Goal: Find specific page/section: Find specific page/section

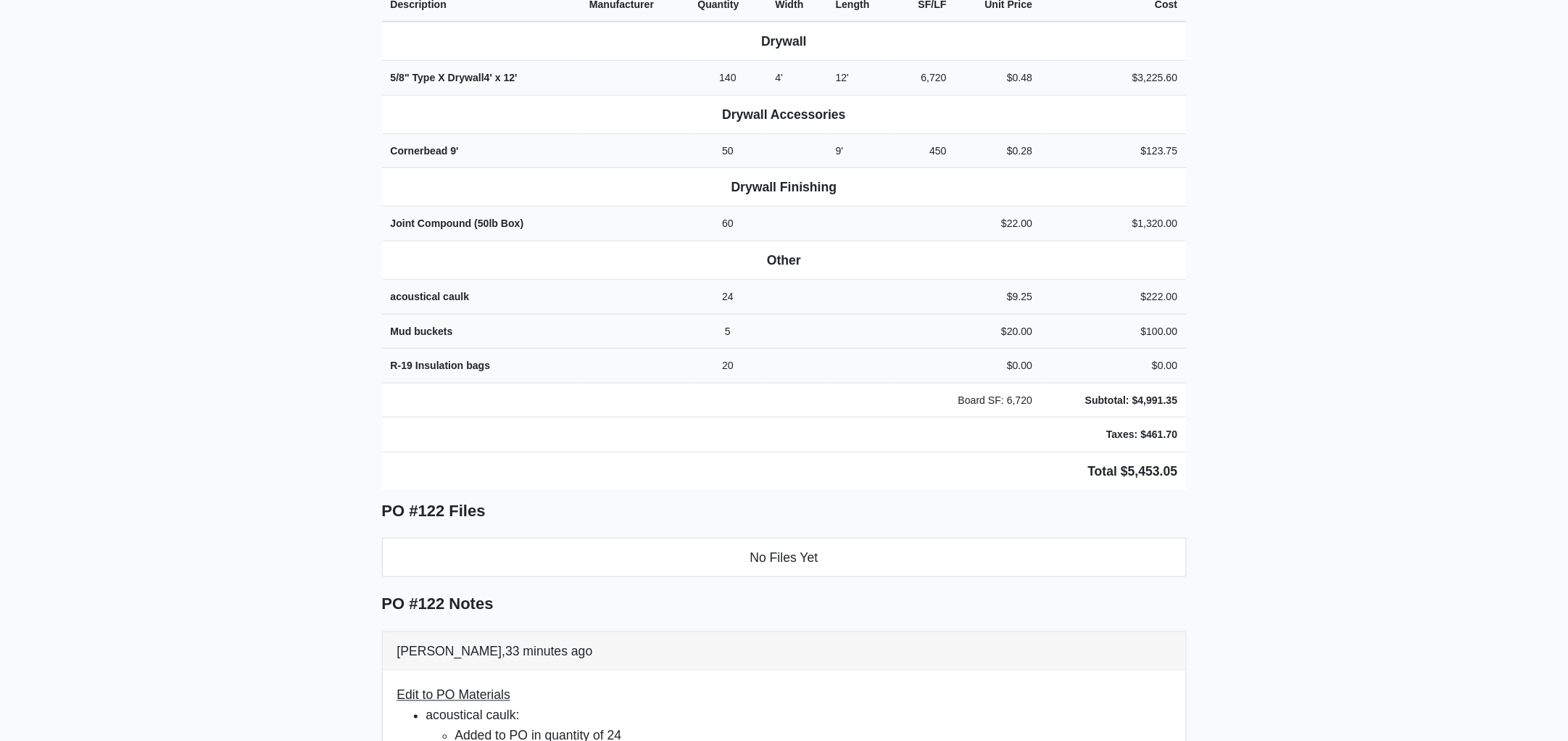
scroll to position [564, 0]
drag, startPoint x: 378, startPoint y: 128, endPoint x: 1280, endPoint y: 415, distance: 946.6
click at [1280, 415] on main "Back to Project Roswell Drywall 7000 Peachtree Dunwoody Rd NE Building 5, Suite…" at bounding box center [784, 469] width 1568 height 1919
copy div "Project Hub Knoxville Proj. Ref. No: 80-0961 1901 Cumberland Avenue Knoxville, …"
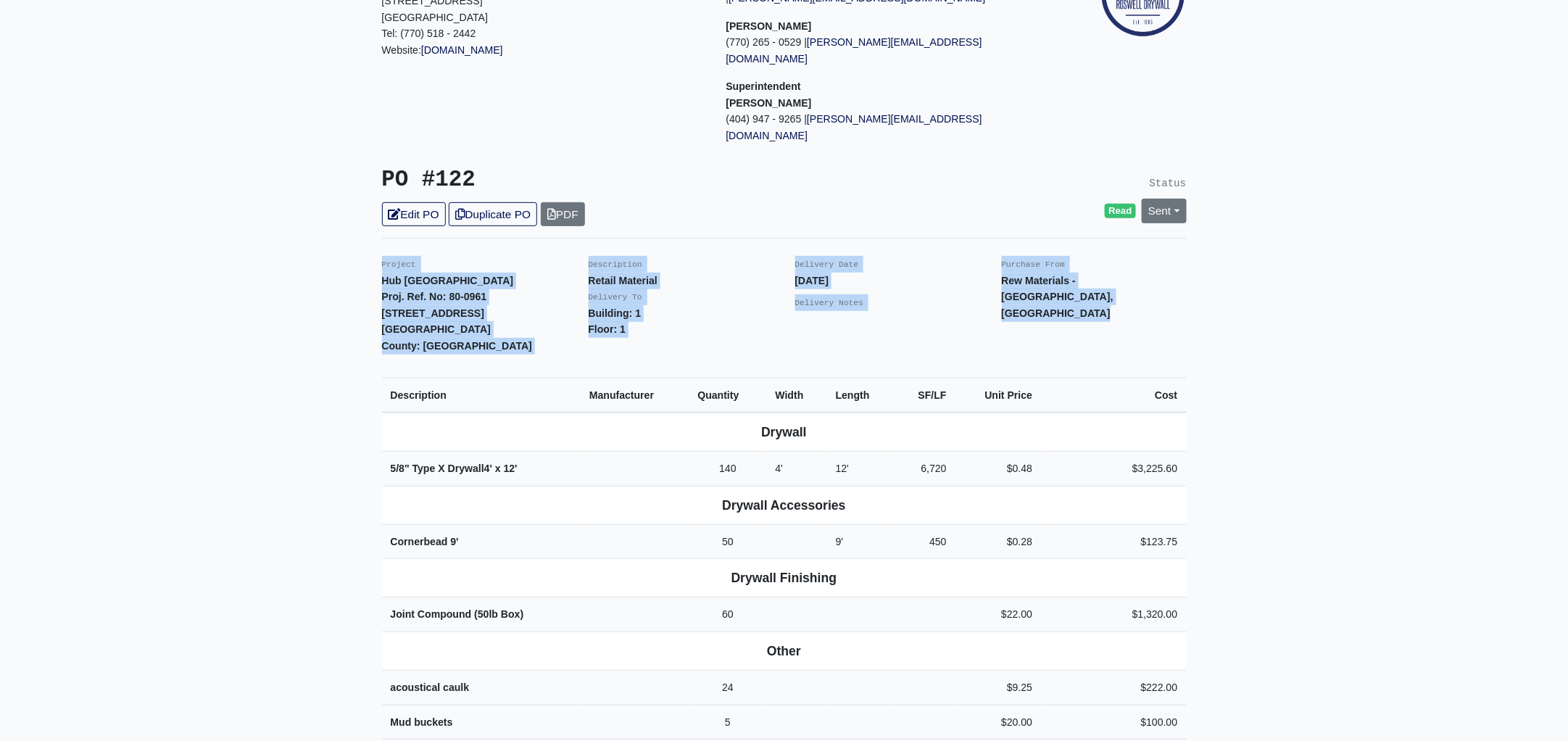
scroll to position [0, 0]
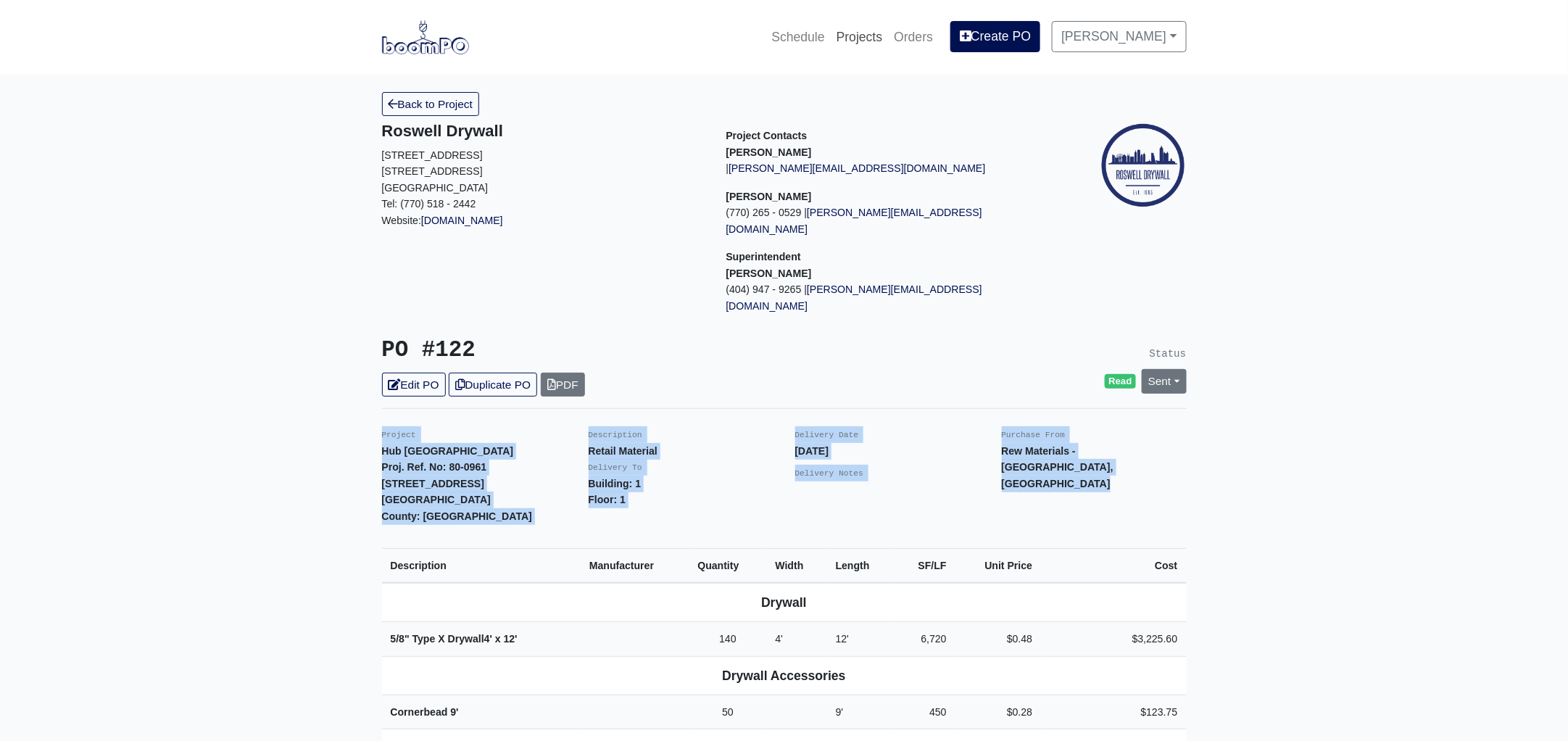
click at [874, 29] on link "Projects" at bounding box center [859, 37] width 58 height 32
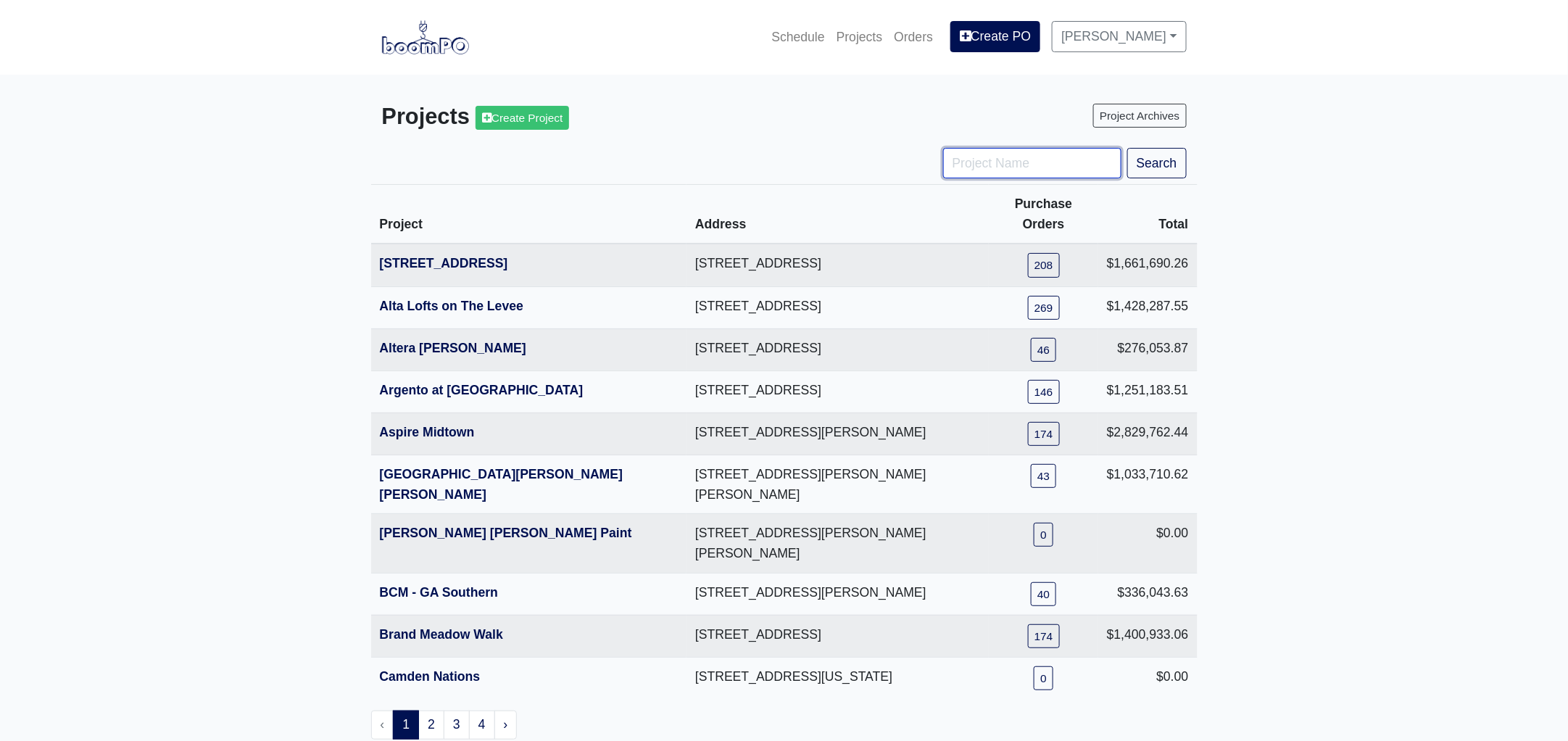
click at [953, 156] on input "Project Name" at bounding box center [1032, 163] width 178 height 30
type input "metro"
click at [1127, 148] on button "Search" at bounding box center [1157, 163] width 60 height 30
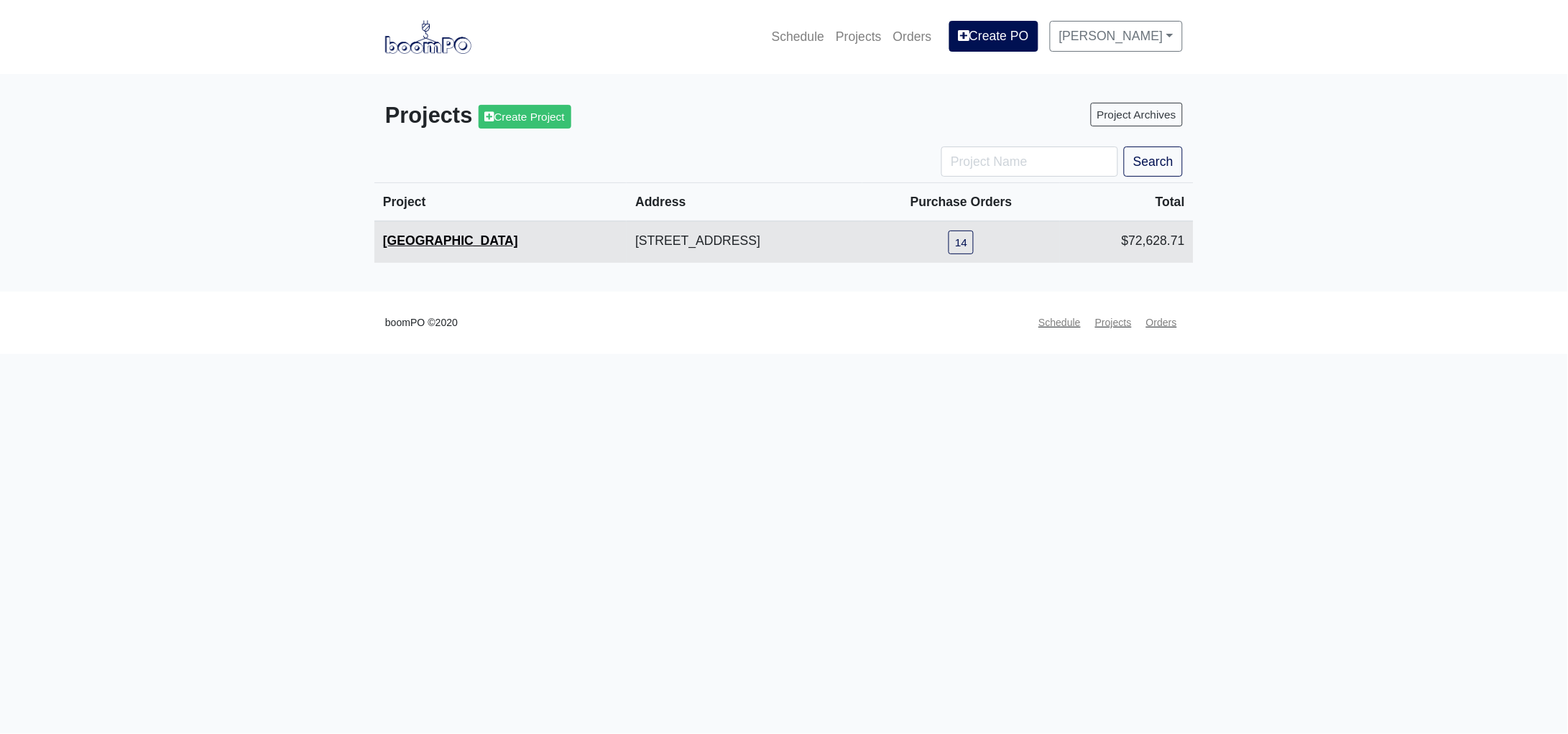
click at [486, 242] on link "Metropolitan Place" at bounding box center [451, 240] width 135 height 14
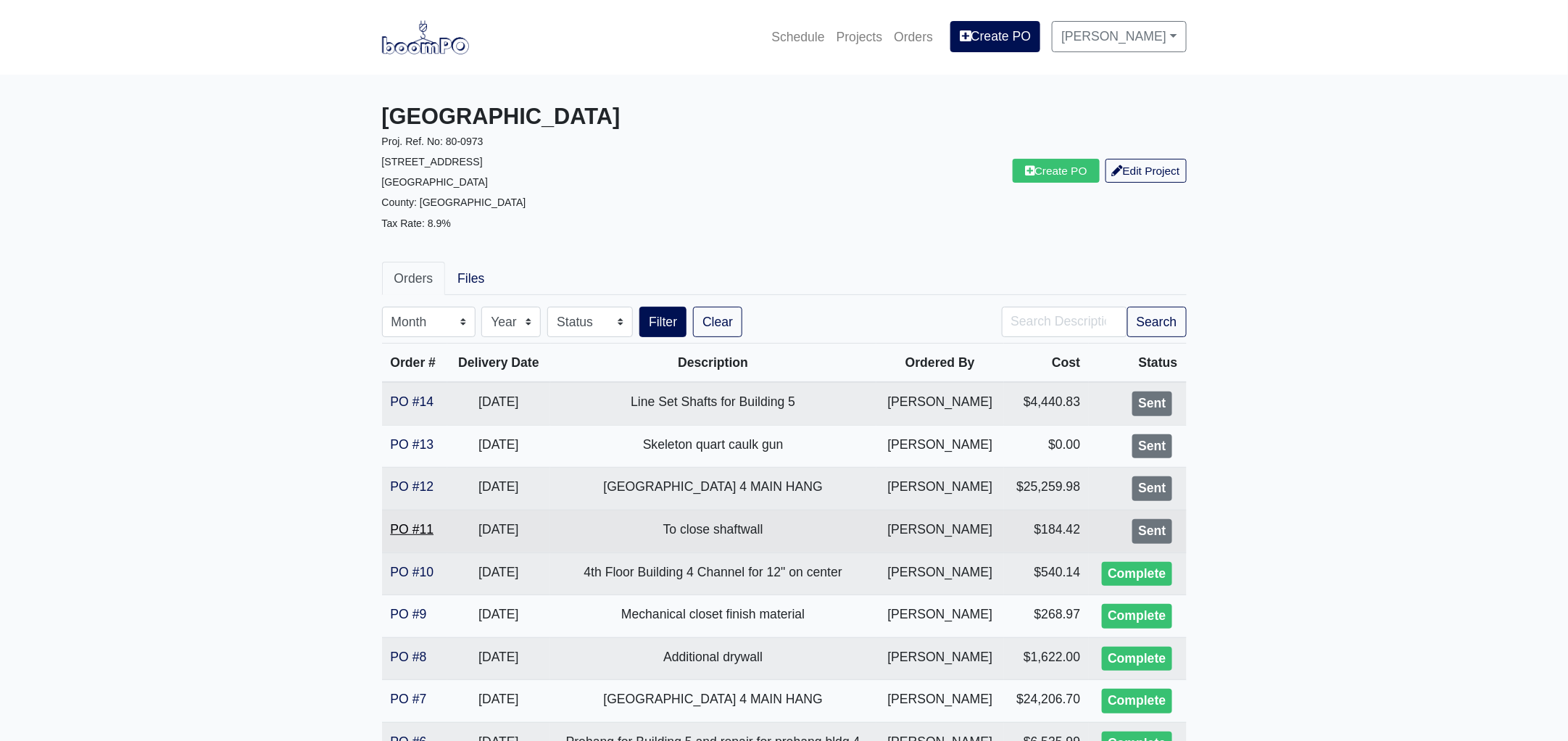
click at [412, 524] on link "PO #11" at bounding box center [413, 529] width 44 height 14
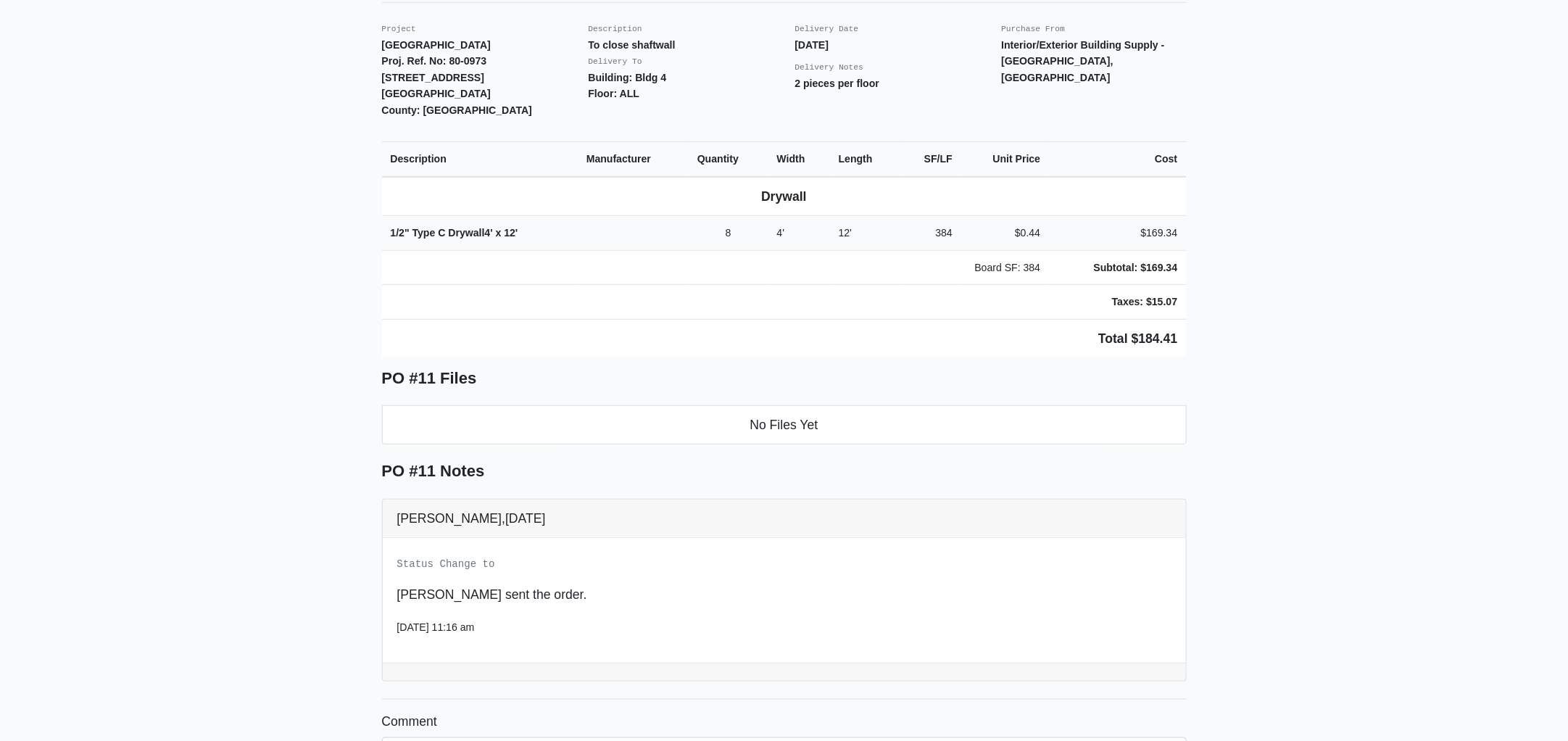
scroll to position [90, 0]
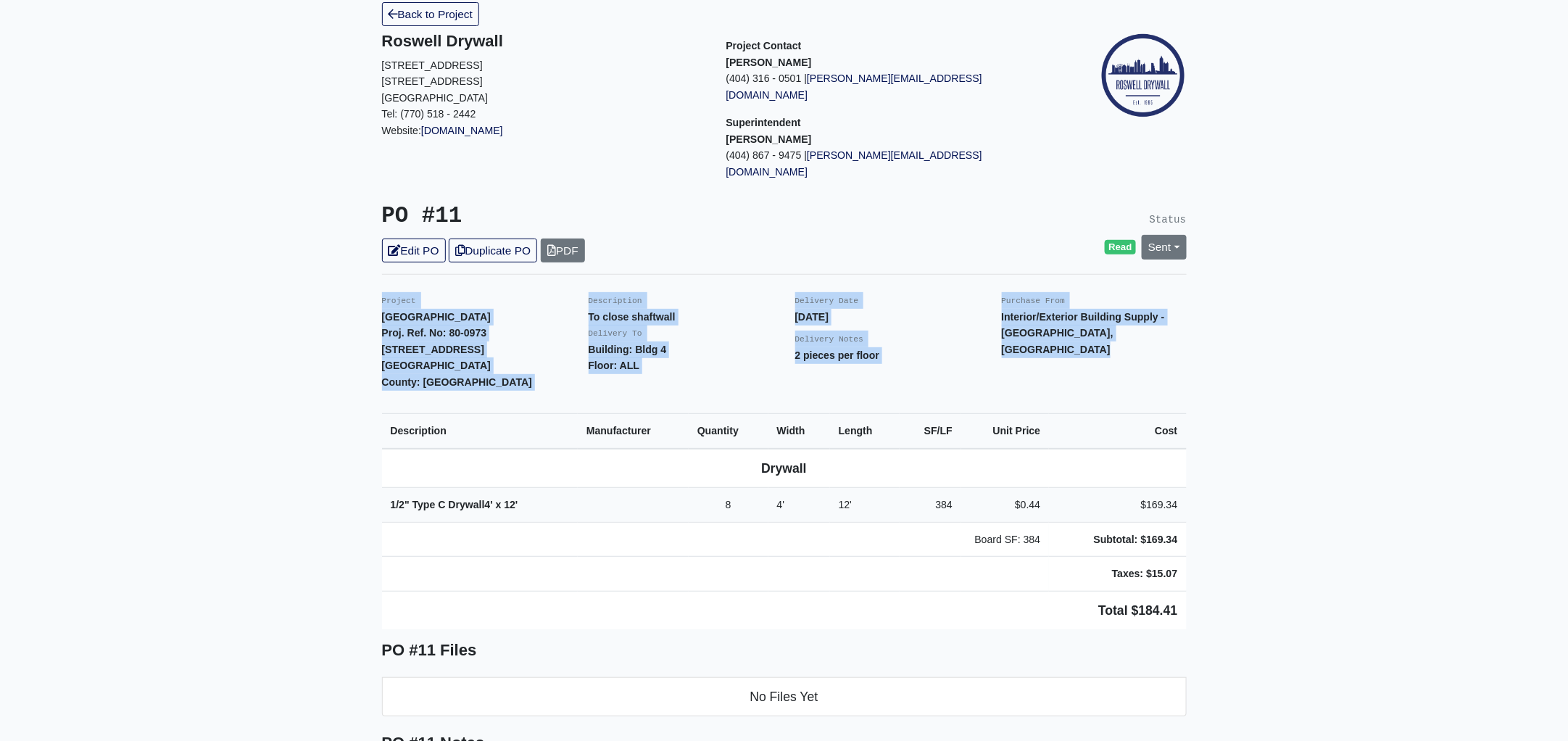
drag, startPoint x: 377, startPoint y: 265, endPoint x: 1197, endPoint y: 574, distance: 876.3
click at [1197, 574] on main "Back to Project Roswell Drywall 7000 Peachtree Dunwoody Rd NE Building 5, Suite…" at bounding box center [784, 569] width 1568 height 1167
copy div "Project Metropolitan Place Proj. Ref. No: 80-0973 2333 Metropolitan Parkway SW …"
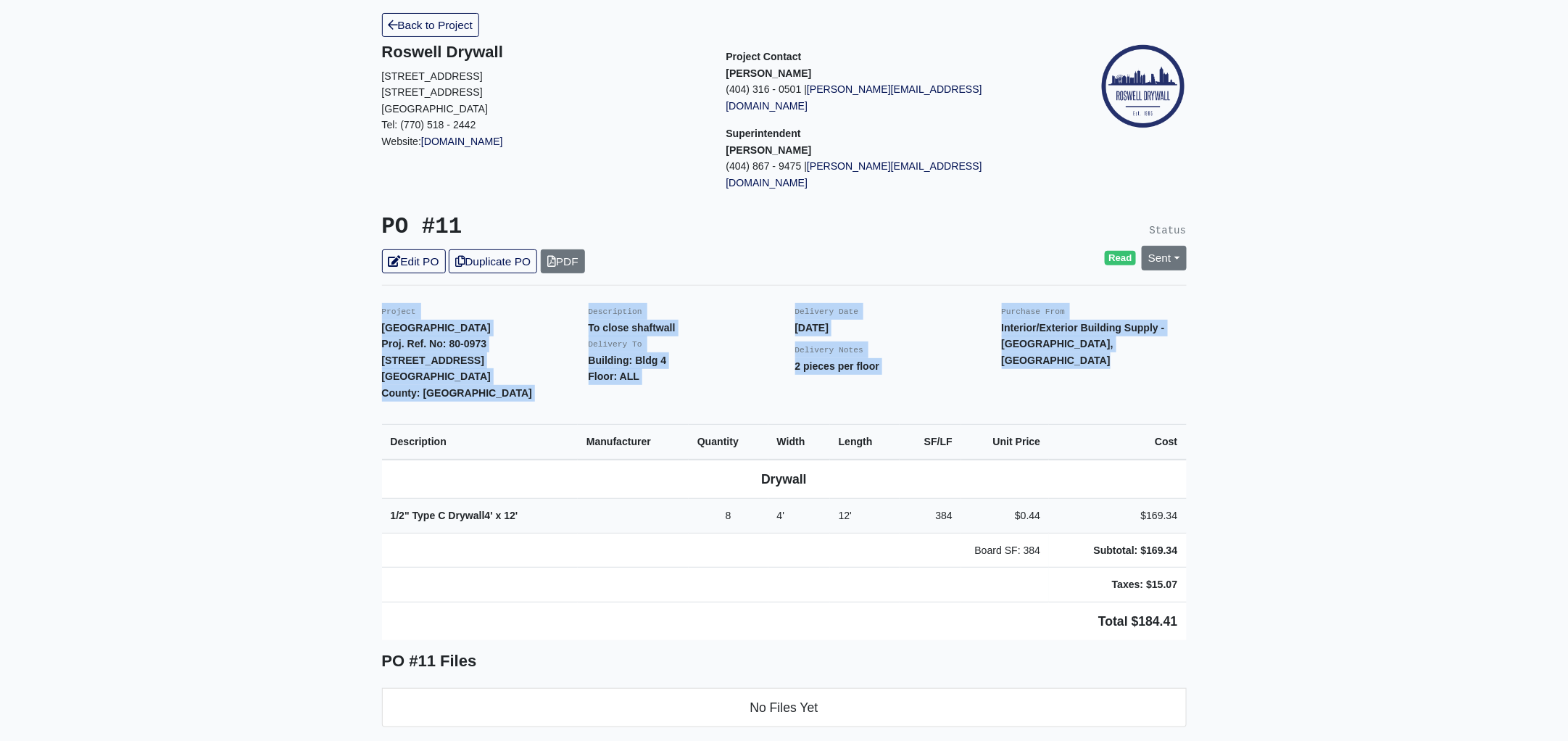
scroll to position [0, 0]
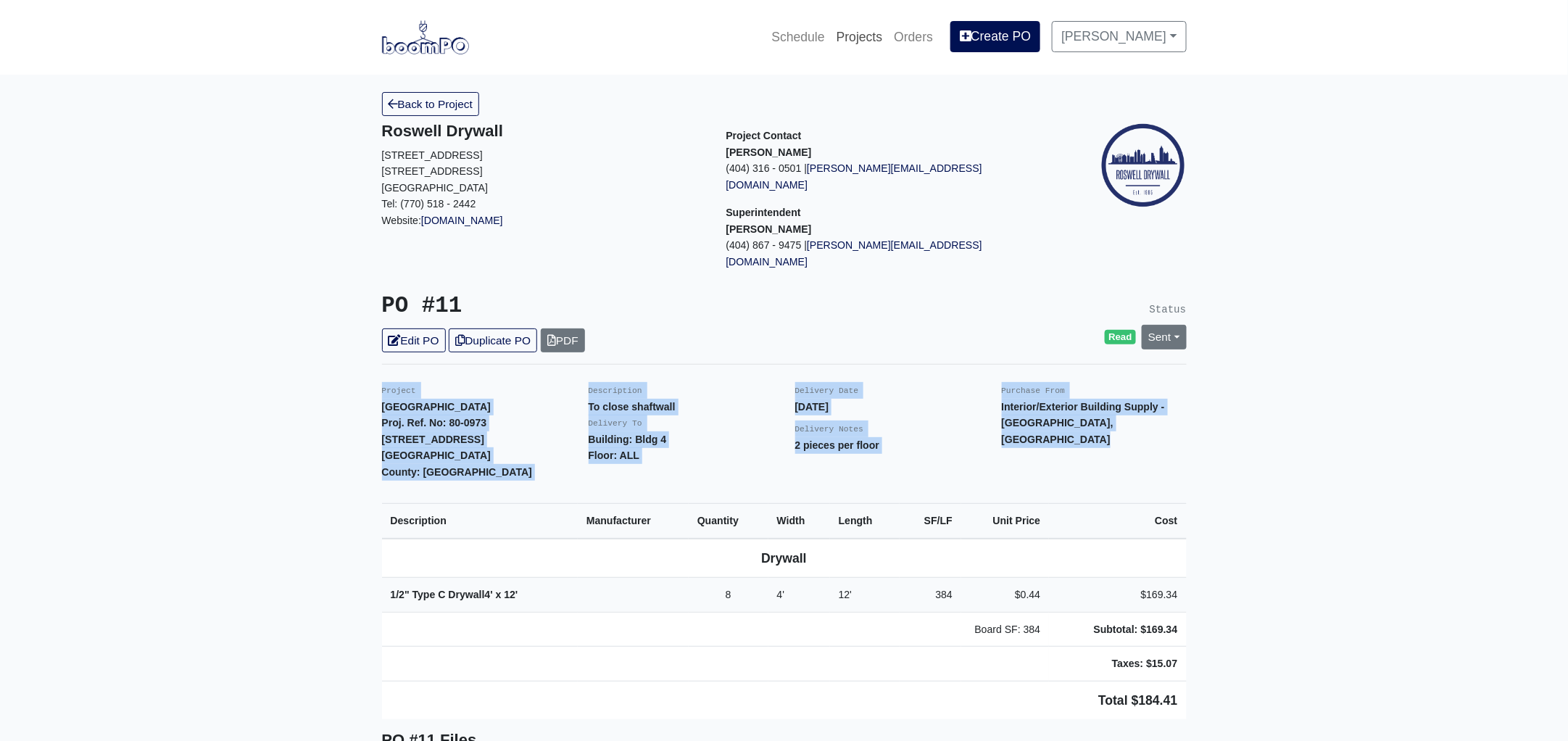
click at [889, 27] on link "Projects" at bounding box center [859, 37] width 58 height 32
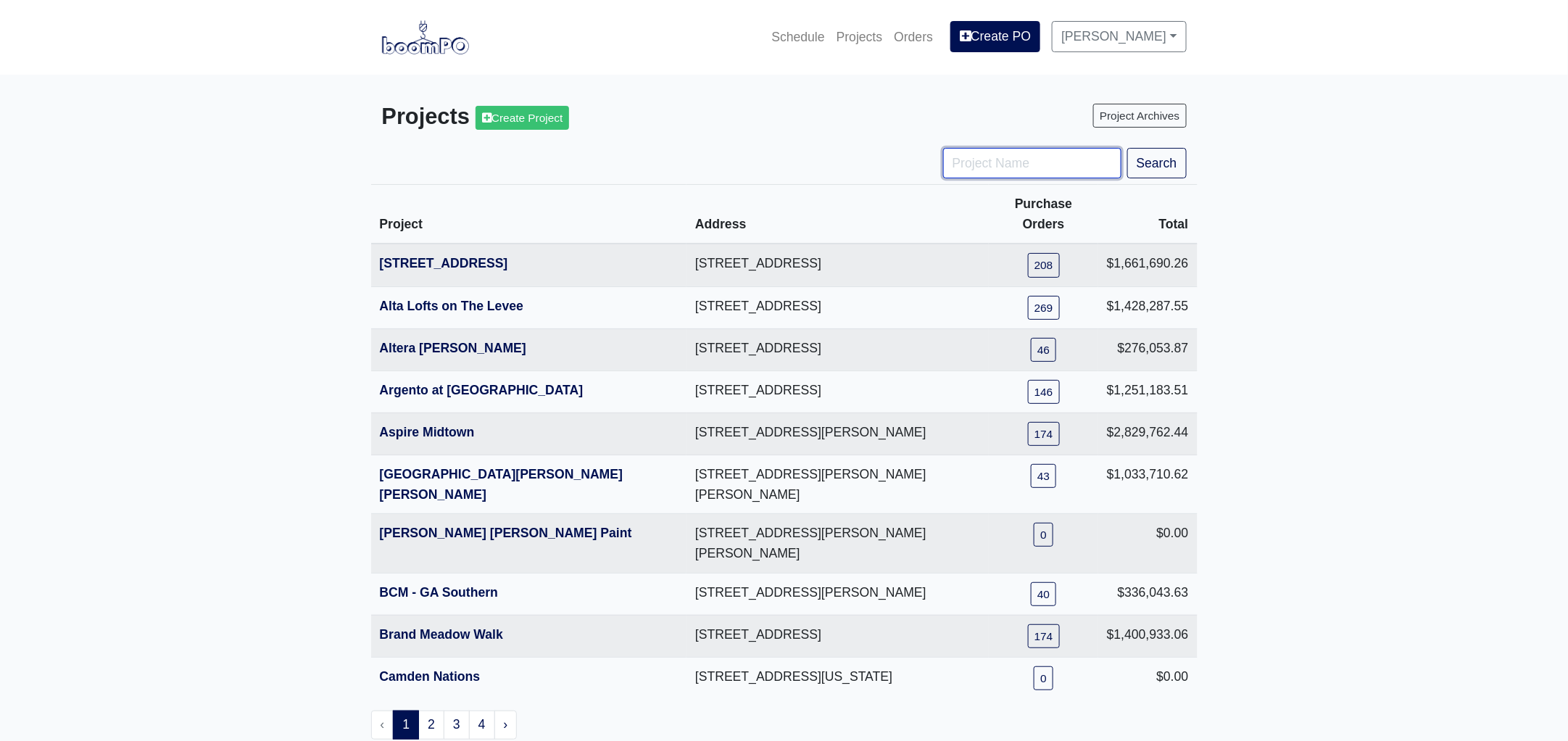
click at [989, 161] on input "Project Name" at bounding box center [1032, 163] width 178 height 30
type input "tpa"
click at [1127, 148] on button "Search" at bounding box center [1157, 163] width 60 height 30
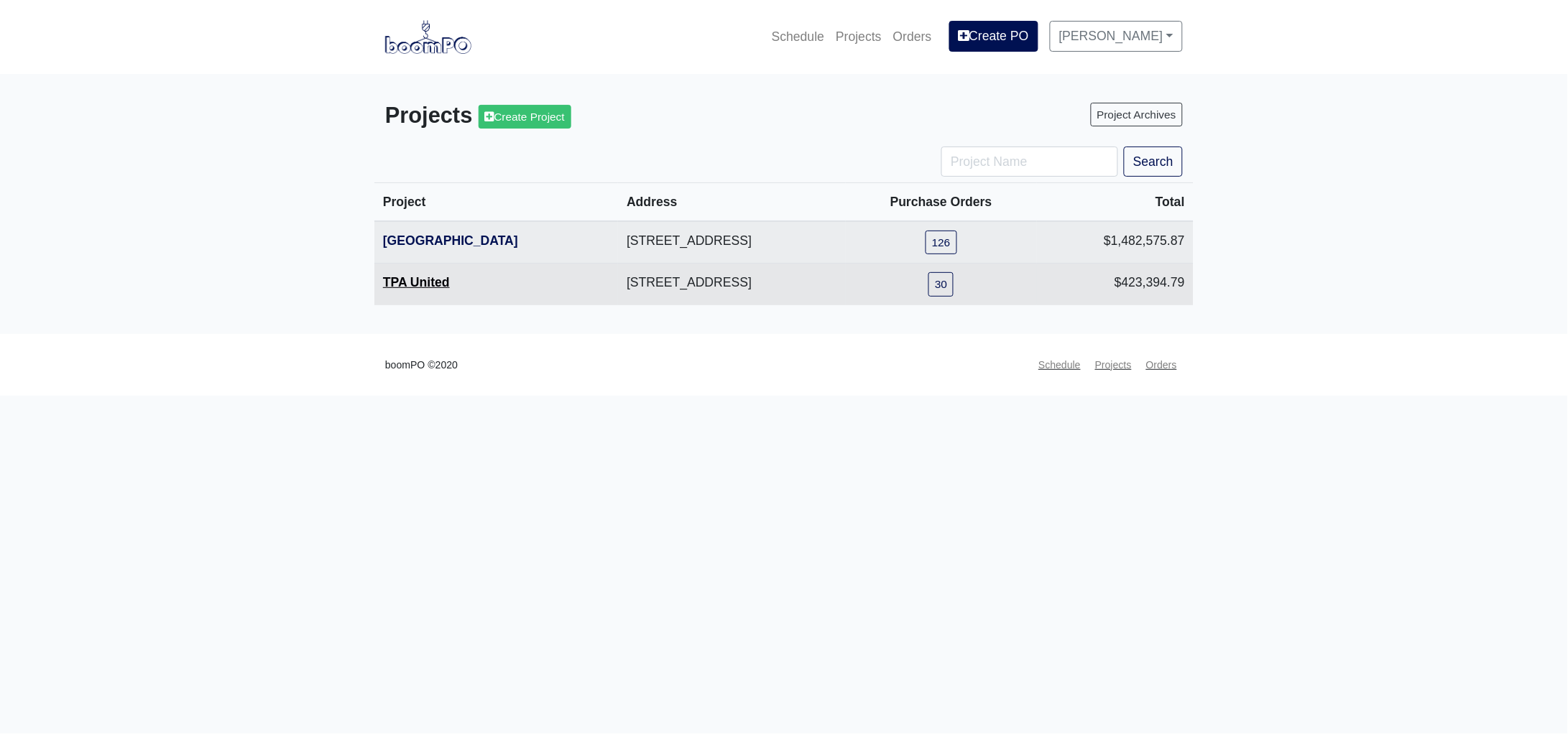
click at [408, 286] on link "TPA United" at bounding box center [417, 282] width 67 height 14
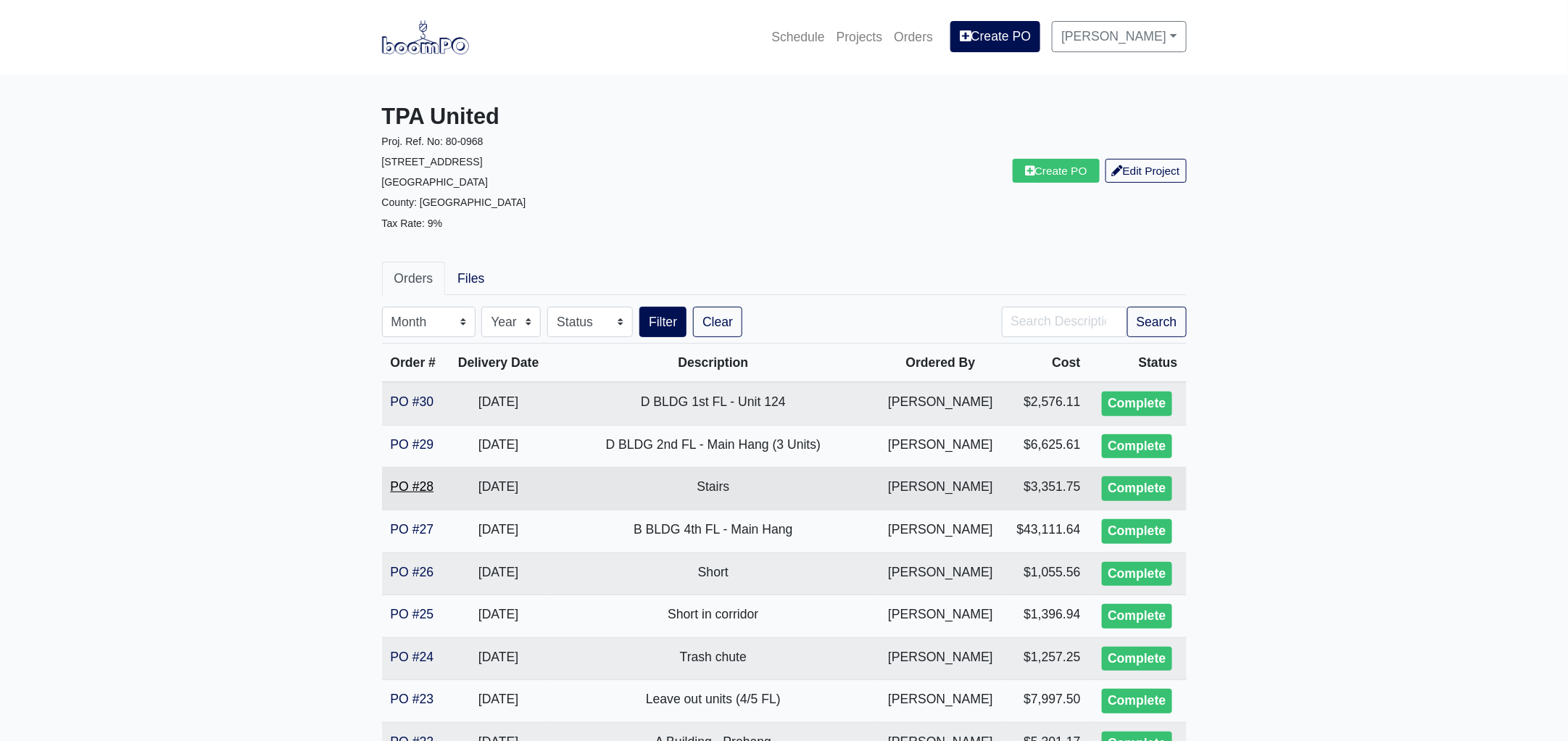
click at [413, 482] on link "PO #28" at bounding box center [413, 486] width 44 height 14
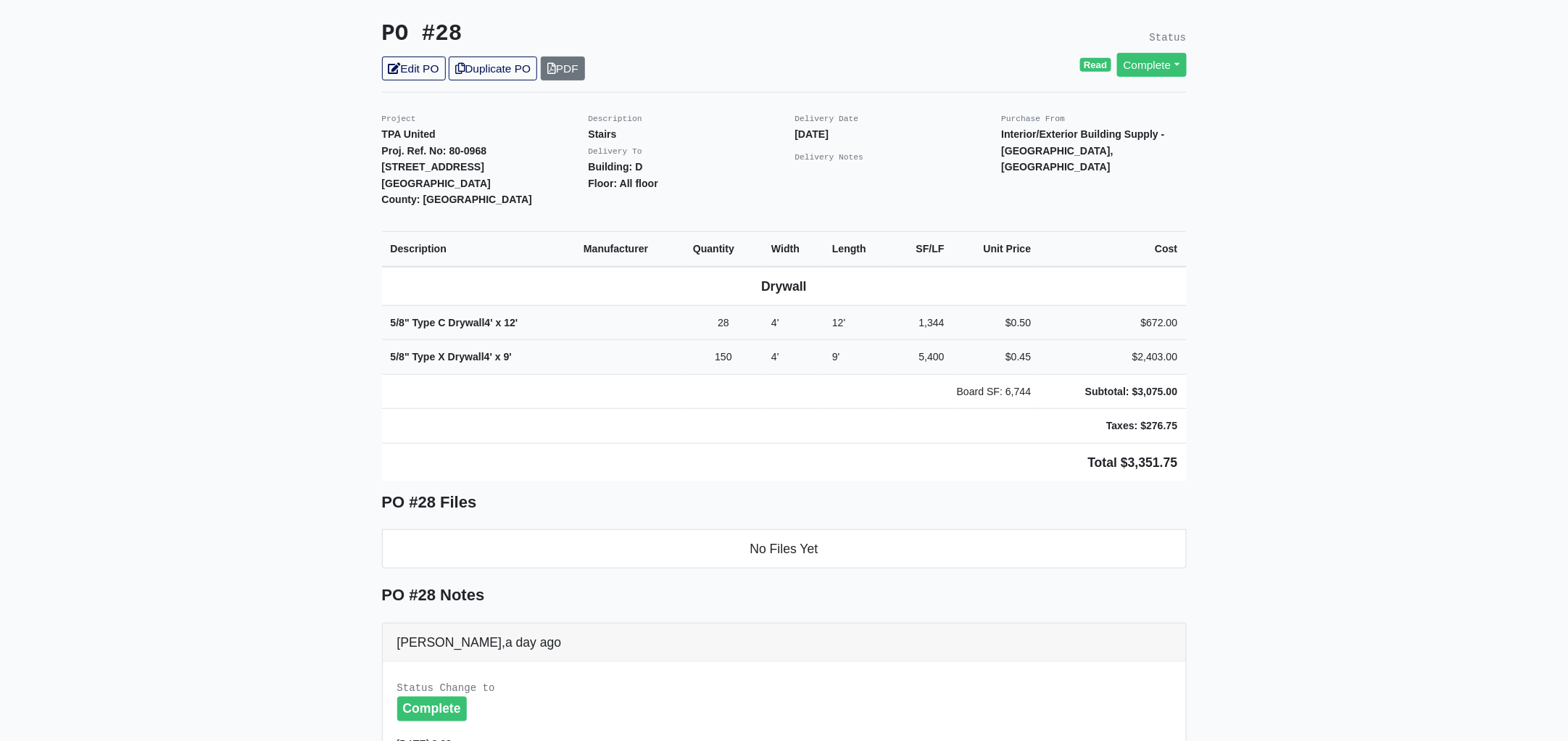
scroll to position [362, 0]
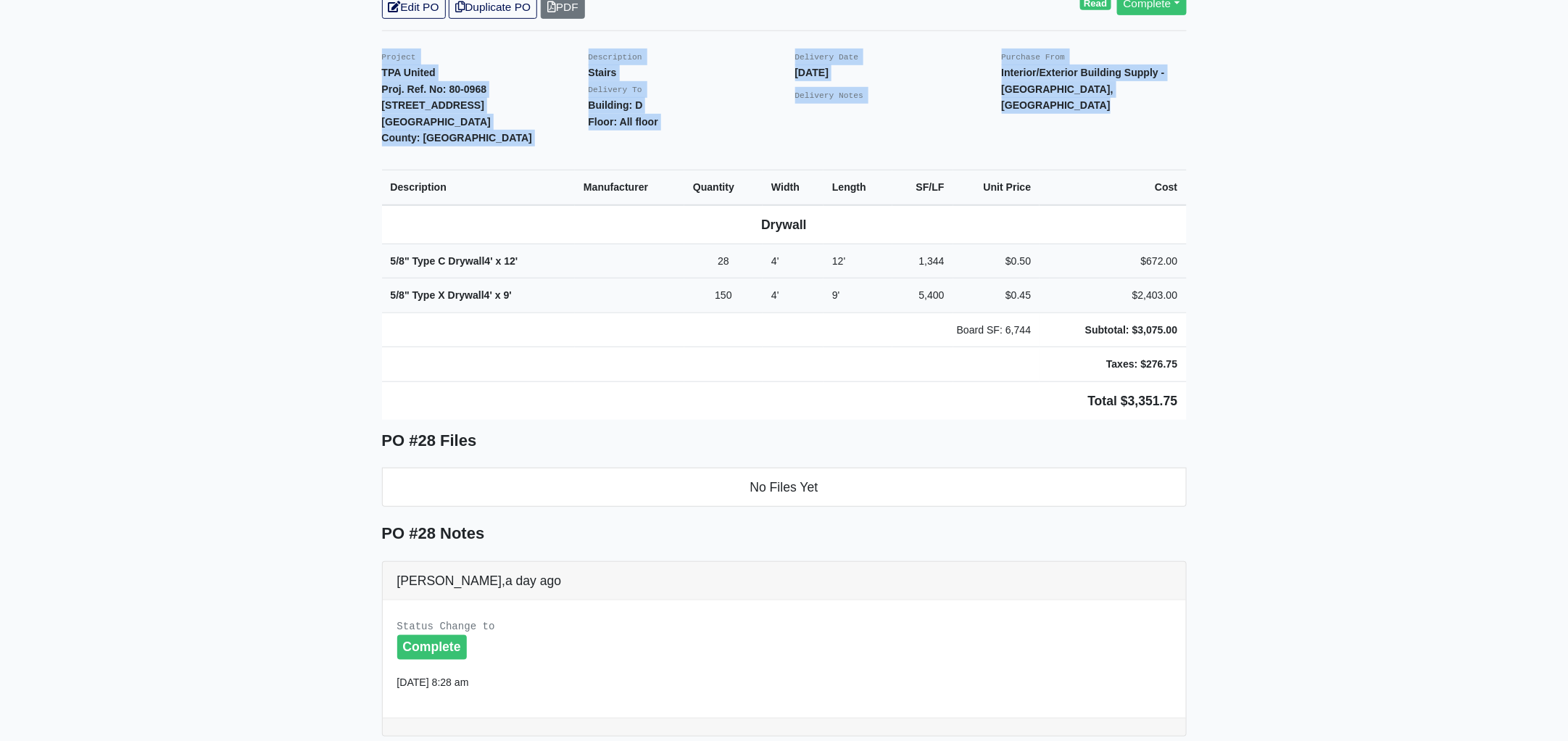
drag, startPoint x: 376, startPoint y: 35, endPoint x: 1211, endPoint y: 361, distance: 896.4
click at [1211, 361] on main "Back to Project Roswell Drywall [STREET_ADDRESS] Tel: (770) 518 - 2442 Website:…" at bounding box center [784, 425] width 1568 height 1423
copy div "Project TPA United Proj. Ref. No: 80-0968 [STREET_ADDRESS]: [GEOGRAPHIC_DATA] D…"
